Goal: Navigation & Orientation: Find specific page/section

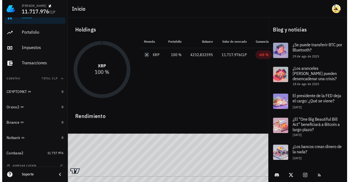
scroll to position [14, 0]
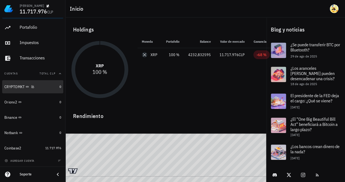
click at [41, 89] on div "CRYPTOMKT" at bounding box center [30, 86] width 53 height 5
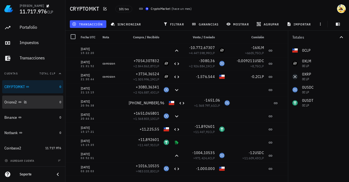
click at [41, 102] on div "Orionx2" at bounding box center [30, 101] width 53 height 5
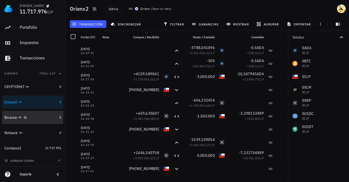
click at [42, 115] on div "Binance" at bounding box center [30, 117] width 53 height 5
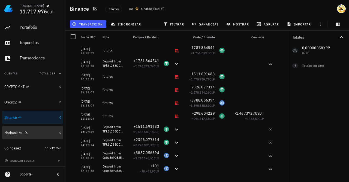
click at [43, 130] on div "Notbank" at bounding box center [30, 132] width 53 height 5
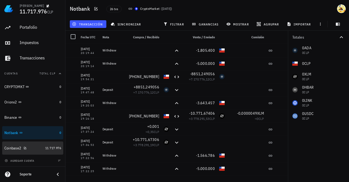
click at [34, 147] on div "Coinbase2" at bounding box center [23, 147] width 39 height 5
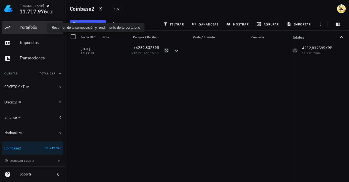
click at [35, 27] on div "Portafolio" at bounding box center [40, 27] width 41 height 5
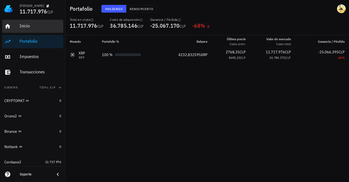
click at [25, 28] on div "Inicio" at bounding box center [40, 25] width 41 height 5
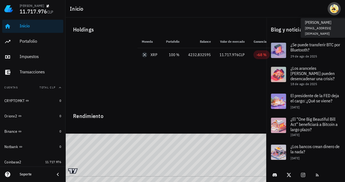
click at [334, 12] on div "avatar" at bounding box center [334, 8] width 9 height 9
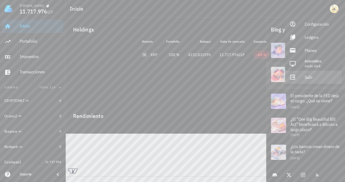
click at [317, 76] on div "Salir" at bounding box center [321, 77] width 33 height 11
